Goal: Task Accomplishment & Management: Manage account settings

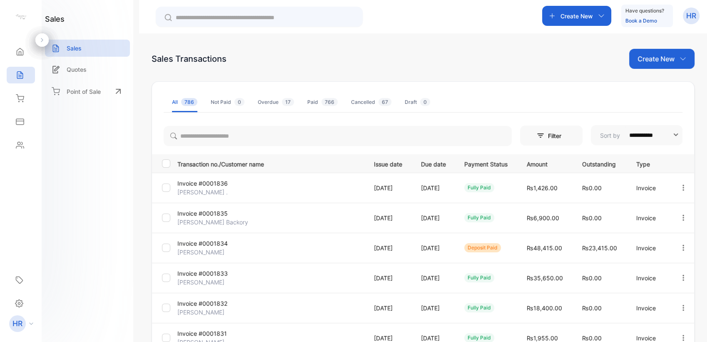
click at [586, 12] on p "Create New" at bounding box center [577, 16] width 32 height 9
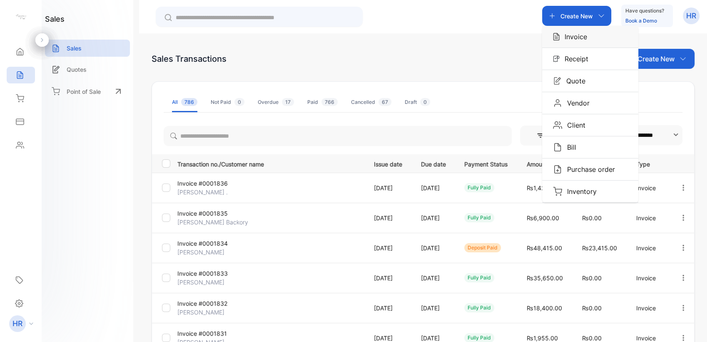
click at [574, 36] on p "Invoice" at bounding box center [573, 37] width 27 height 10
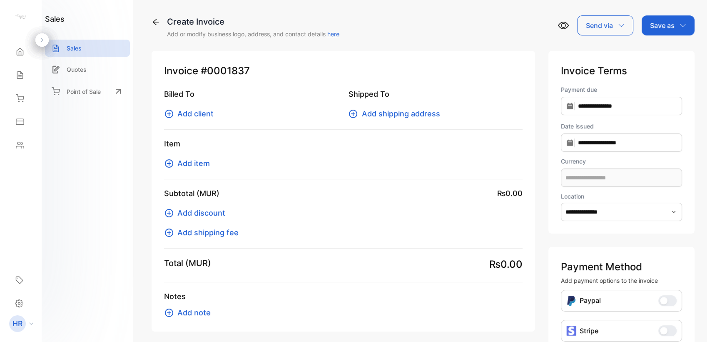
type input "**********"
click at [187, 165] on span "Add item" at bounding box center [193, 162] width 32 height 11
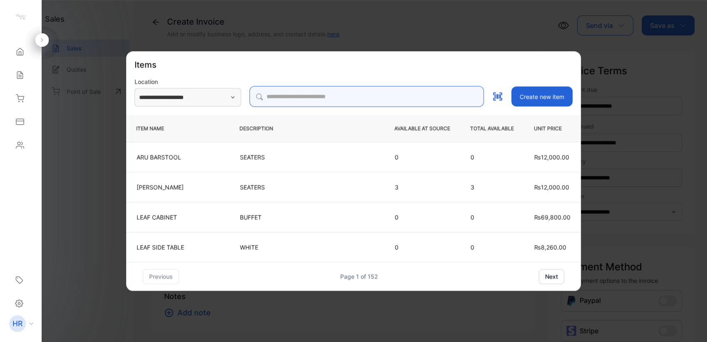
click at [316, 93] on input "search" at bounding box center [366, 96] width 234 height 21
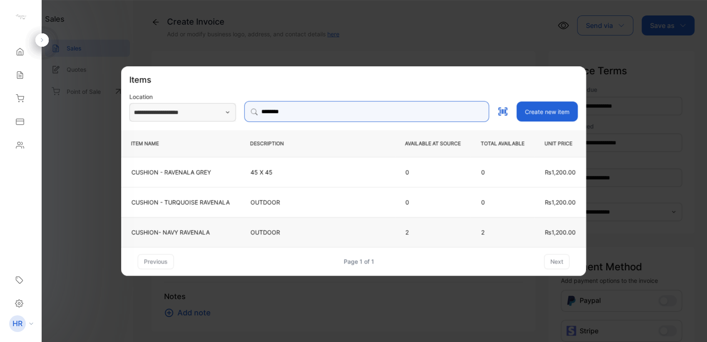
type input "********"
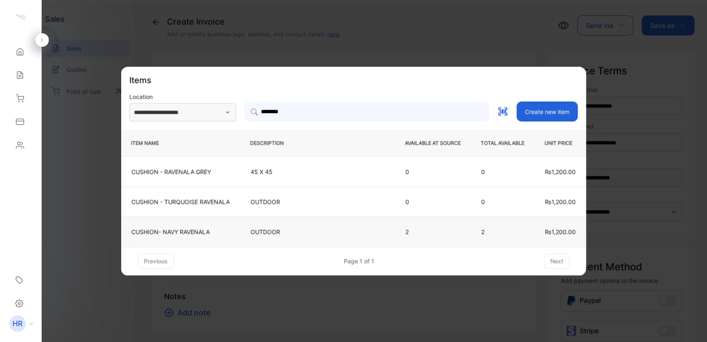
click at [212, 235] on p "CUSHION- NAVY RAVENALA" at bounding box center [181, 231] width 98 height 9
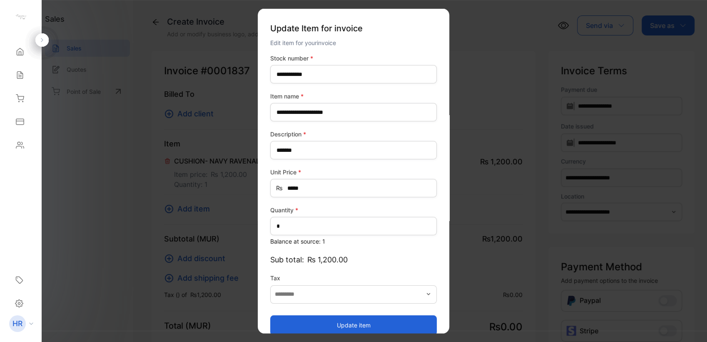
type input "*******"
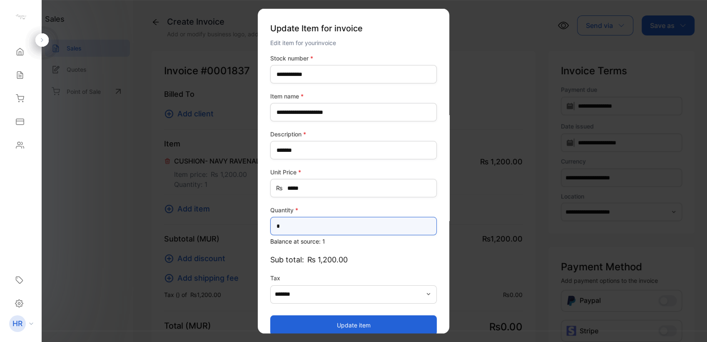
click at [286, 220] on input "*" at bounding box center [353, 226] width 167 height 18
type input "*"
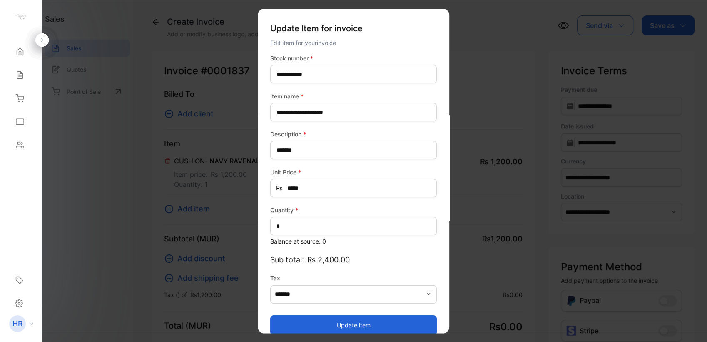
click at [290, 326] on button "Update item" at bounding box center [353, 324] width 167 height 20
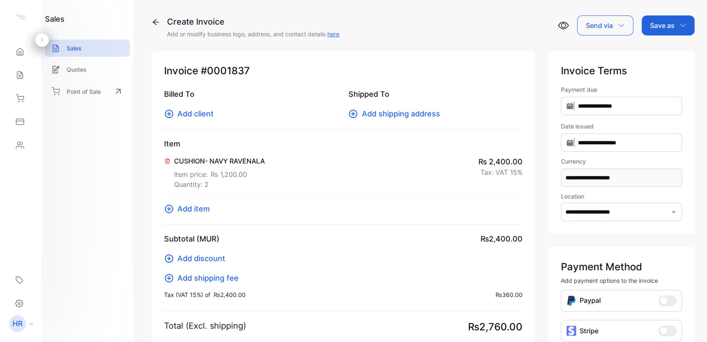
click at [205, 114] on span "Add client" at bounding box center [195, 113] width 36 height 11
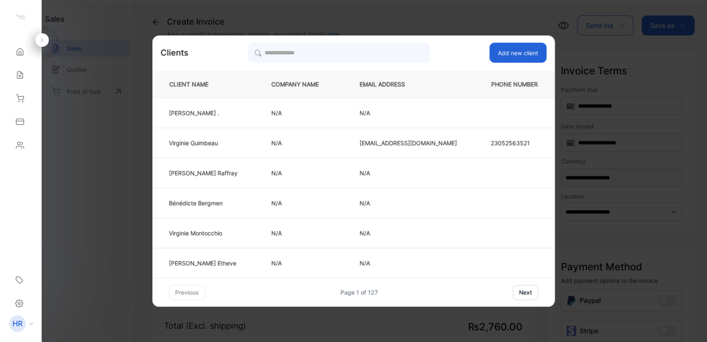
click at [499, 49] on button "Add new client" at bounding box center [517, 52] width 57 height 20
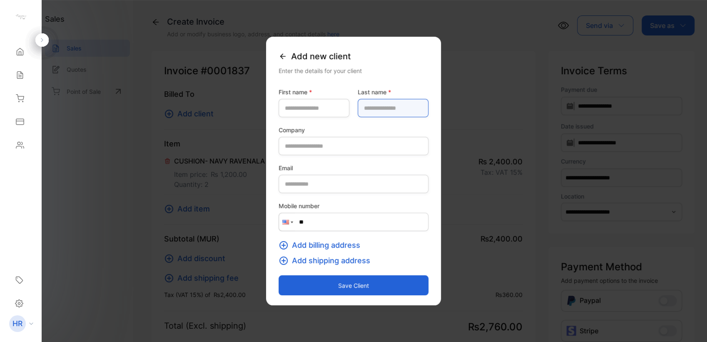
click at [399, 110] on name-inputlastname "text" at bounding box center [393, 108] width 71 height 18
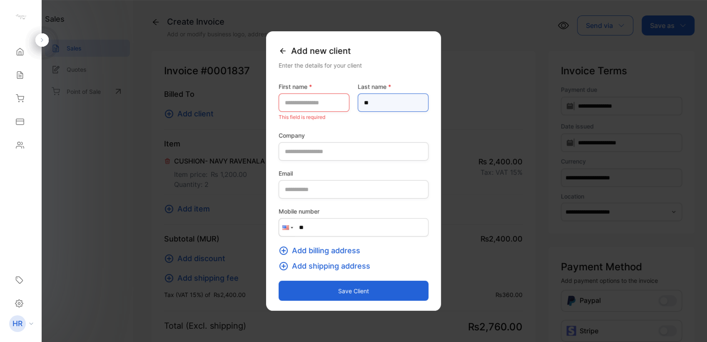
type name-inputlastname "*"
type name-inputlastname "**********"
click at [279, 94] on name-inputfirstname "text" at bounding box center [314, 102] width 71 height 18
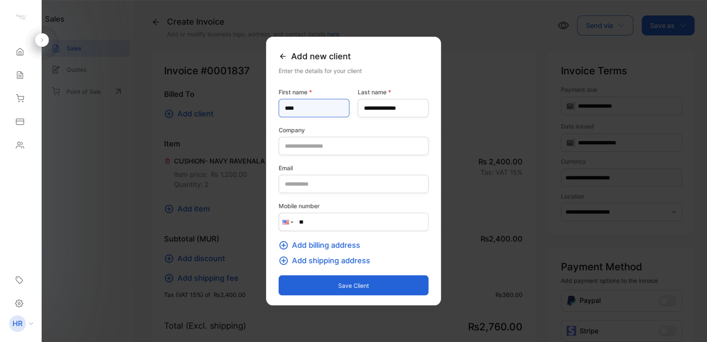
type name-inputfirstname "****"
click at [334, 288] on button "Save client" at bounding box center [354, 285] width 150 height 20
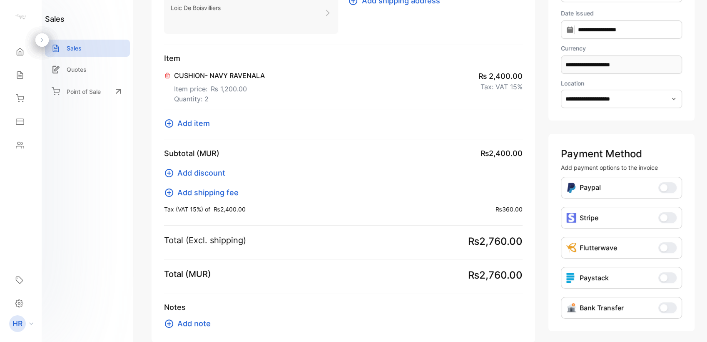
scroll to position [160, 0]
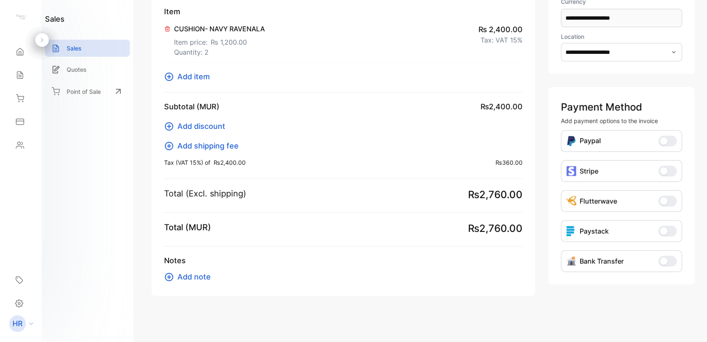
drag, startPoint x: 666, startPoint y: 257, endPoint x: 659, endPoint y: 253, distance: 7.9
click at [661, 259] on button "Bank Transfer" at bounding box center [667, 260] width 18 height 11
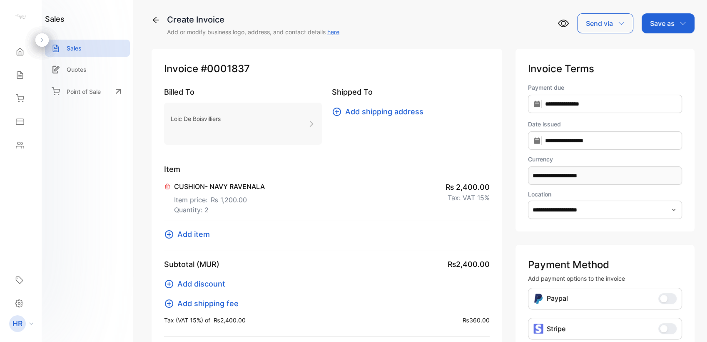
scroll to position [0, 0]
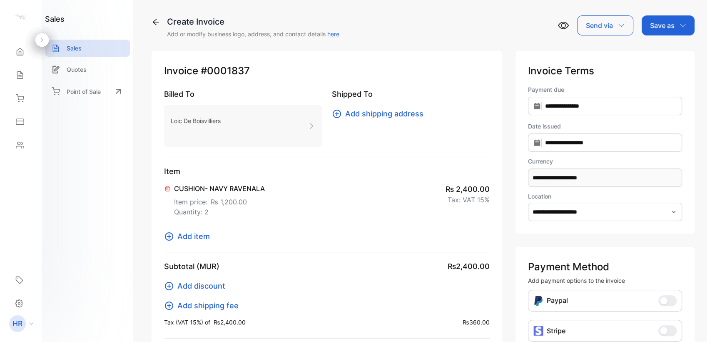
click at [657, 32] on div "Save as" at bounding box center [668, 25] width 53 height 20
click at [660, 47] on div "Invoice" at bounding box center [666, 53] width 48 height 17
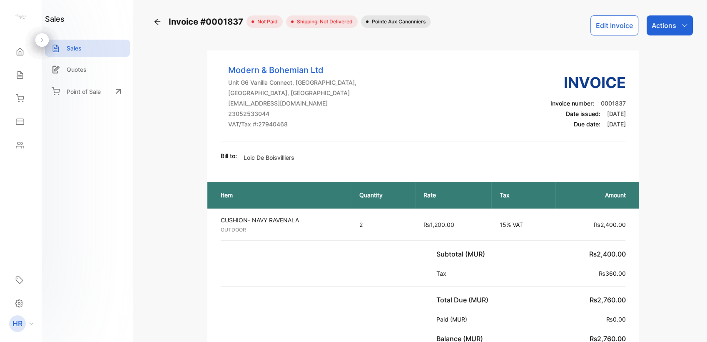
click at [678, 25] on div "Actions" at bounding box center [670, 25] width 46 height 20
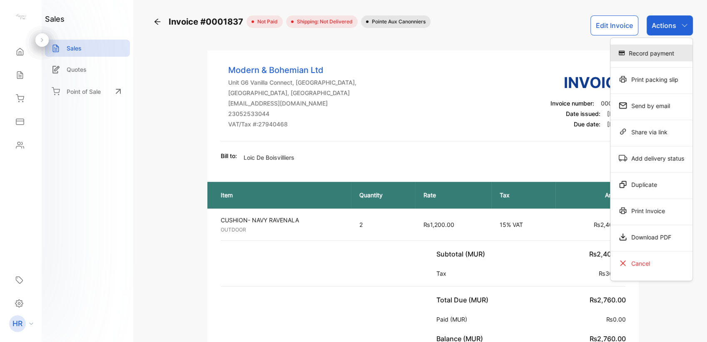
click at [654, 50] on div "Record payment" at bounding box center [652, 53] width 82 height 17
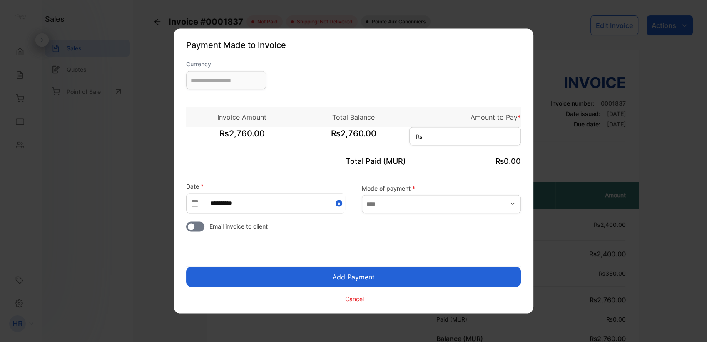
click at [477, 147] on div "₨2,760.00 ₨2,760.00 ₨" at bounding box center [353, 137] width 335 height 21
click at [481, 137] on input at bounding box center [465, 136] width 112 height 18
type input "**********"
type input "*****"
click at [447, 202] on input "text" at bounding box center [441, 204] width 159 height 18
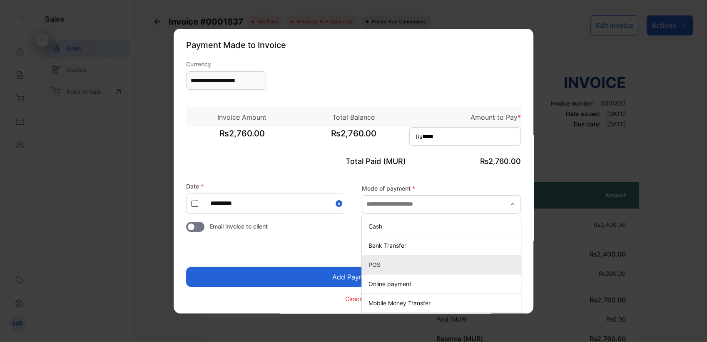
click at [404, 265] on p "POS" at bounding box center [443, 263] width 149 height 9
type input "***"
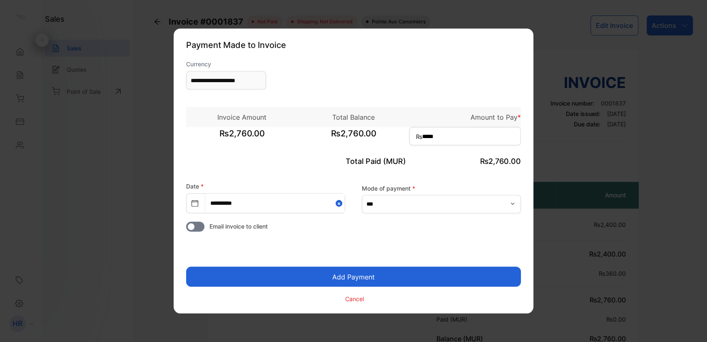
click at [379, 270] on button "Add Payment" at bounding box center [353, 277] width 335 height 20
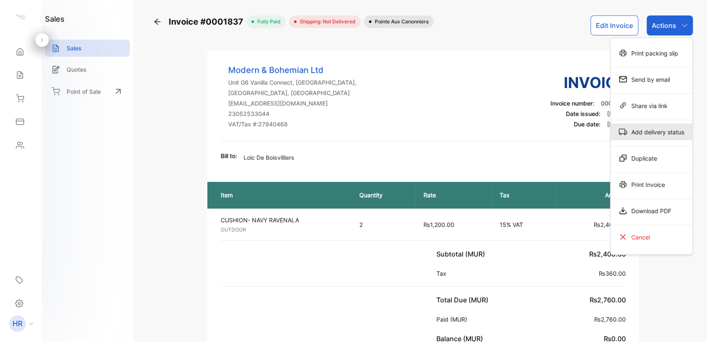
click at [655, 139] on div "Add delivery status" at bounding box center [652, 131] width 82 height 17
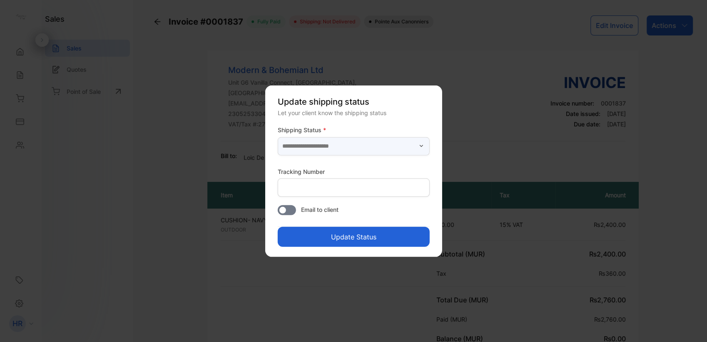
click at [328, 144] on input "text" at bounding box center [354, 146] width 152 height 18
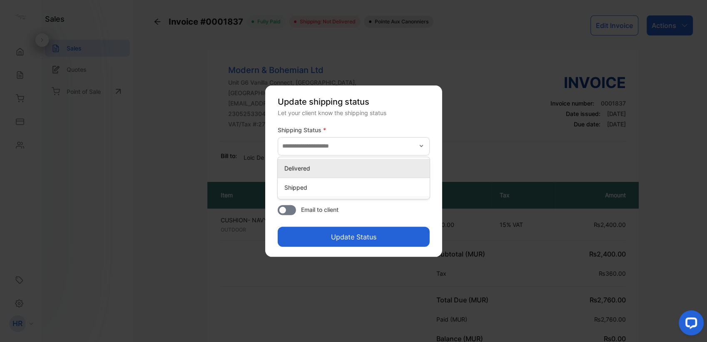
click at [408, 169] on p "Delivered" at bounding box center [355, 167] width 142 height 9
type input "*********"
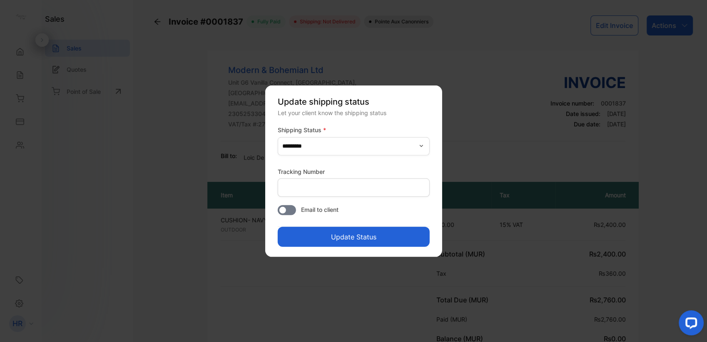
click at [383, 236] on button "Update Status" at bounding box center [354, 236] width 152 height 20
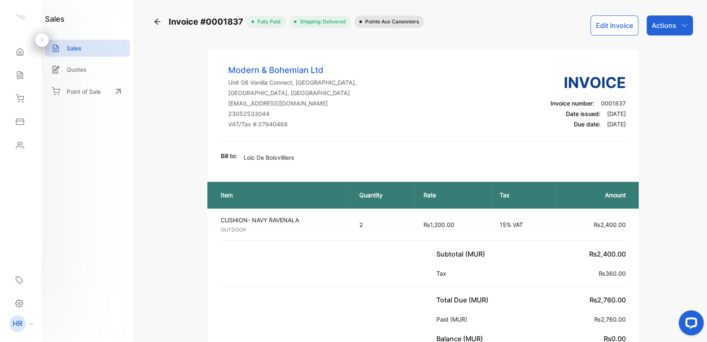
click at [661, 35] on div "Actions" at bounding box center [670, 25] width 46 height 20
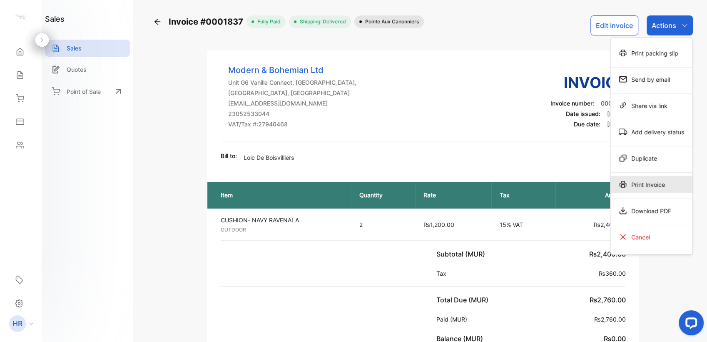
click at [654, 178] on div "Print Invoice" at bounding box center [652, 184] width 82 height 17
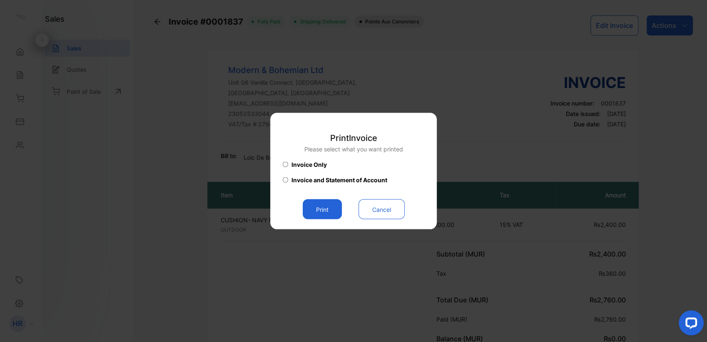
click at [326, 215] on button "Print" at bounding box center [322, 209] width 39 height 20
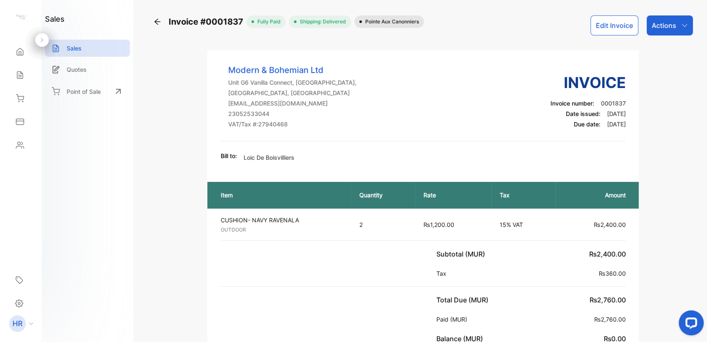
click at [668, 35] on div "Actions" at bounding box center [670, 25] width 46 height 20
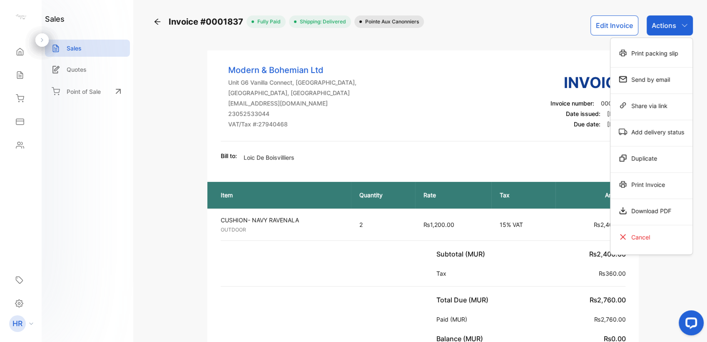
click at [635, 179] on div "Print Invoice" at bounding box center [652, 184] width 82 height 17
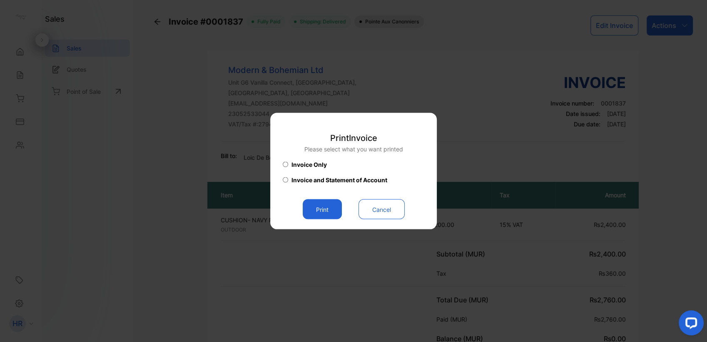
click at [329, 212] on button "Print" at bounding box center [322, 209] width 39 height 20
